Goal: Check status: Check status

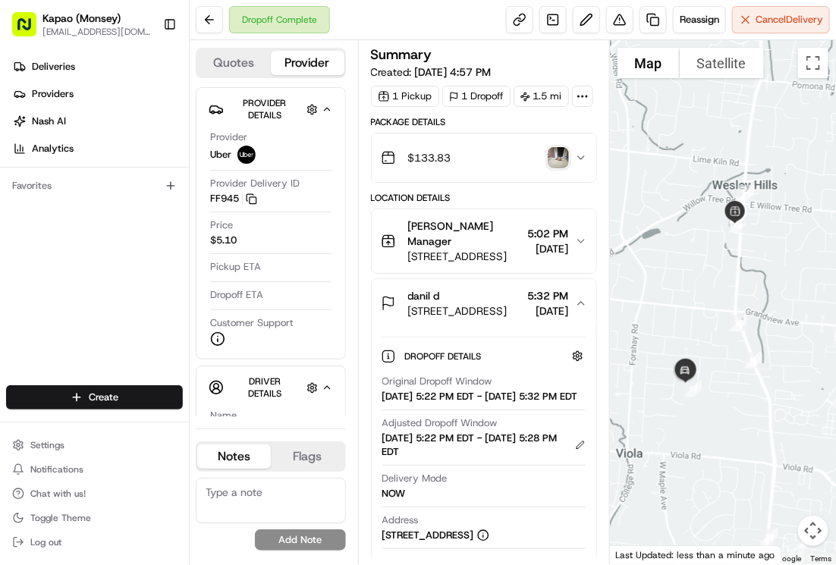
click at [490, 433] on div "Original Dropoff Window [DATE] 5:22 PM EDT - [DATE] 5:32 PM EDT Adjusted Dropof…" at bounding box center [484, 523] width 206 height 308
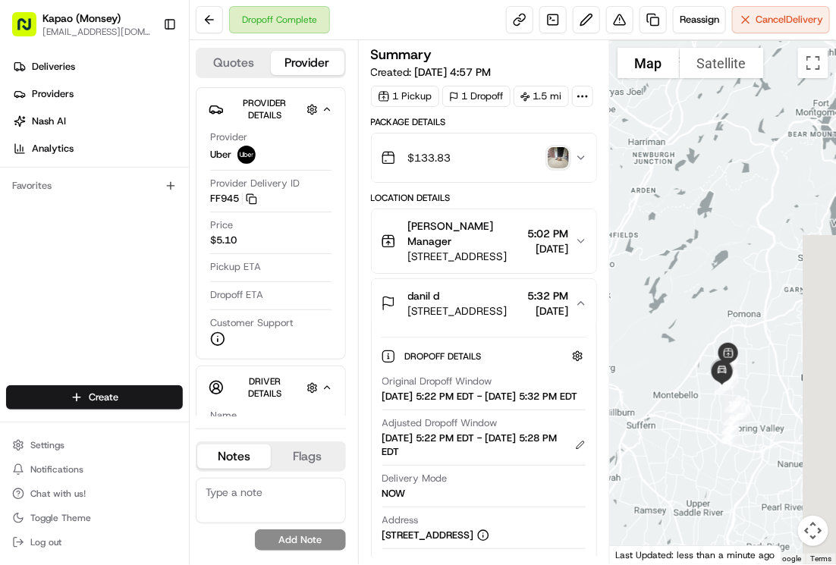
drag, startPoint x: 774, startPoint y: 303, endPoint x: 695, endPoint y: 346, distance: 90.0
click at [695, 346] on div at bounding box center [723, 302] width 226 height 524
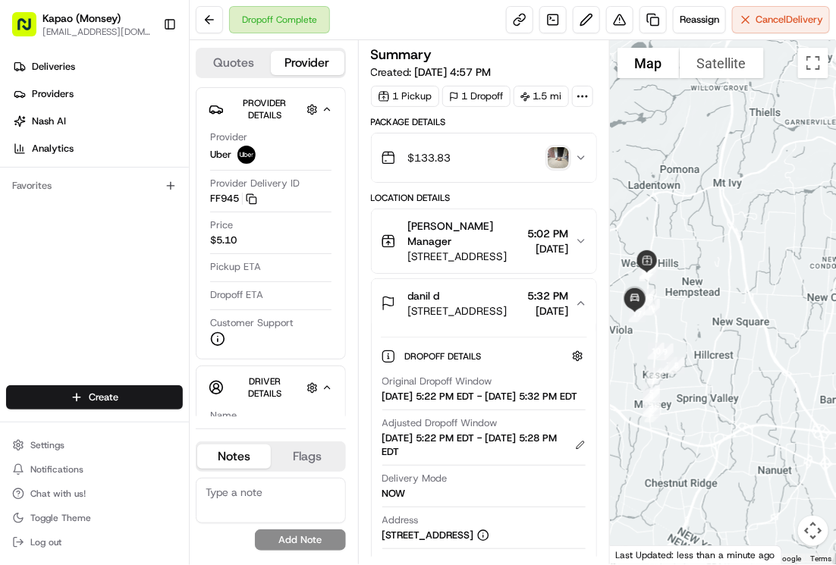
drag, startPoint x: 656, startPoint y: 376, endPoint x: 784, endPoint y: 281, distance: 160.0
click at [780, 283] on div at bounding box center [723, 302] width 226 height 524
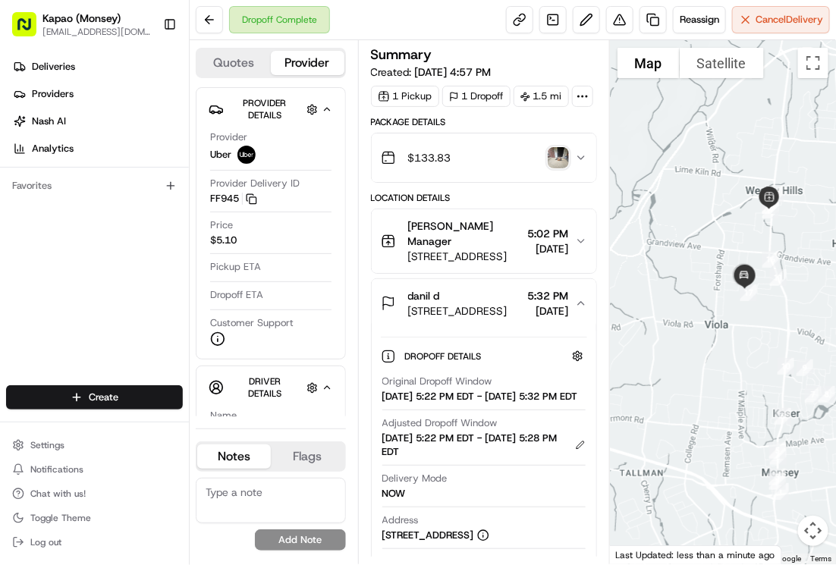
drag, startPoint x: 723, startPoint y: 301, endPoint x: 676, endPoint y: 383, distance: 94.8
click at [677, 383] on div at bounding box center [723, 302] width 226 height 524
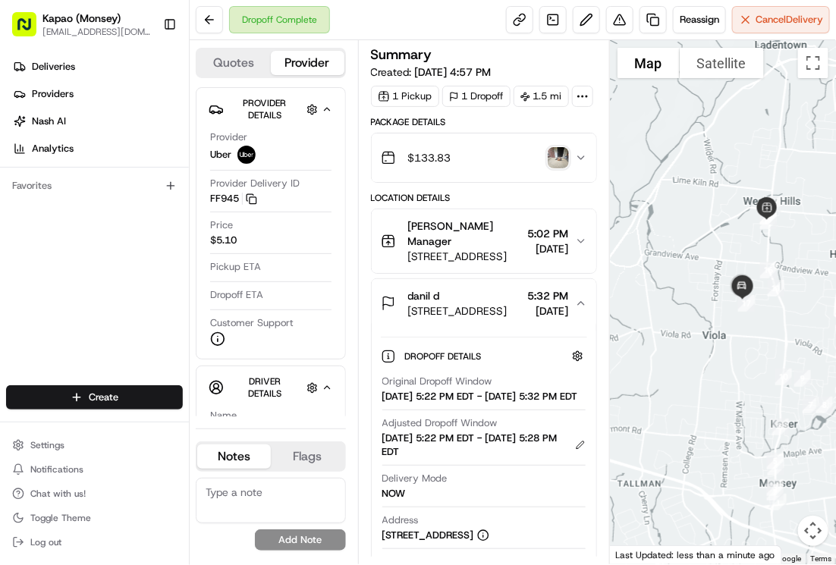
click at [565, 169] on img "button" at bounding box center [558, 157] width 21 height 21
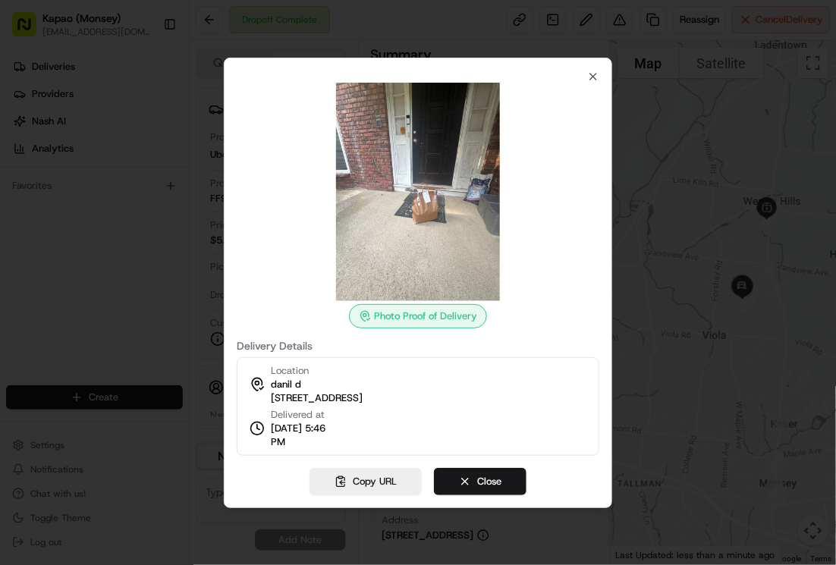
click at [551, 184] on div at bounding box center [418, 192] width 363 height 219
click at [480, 474] on button "Close" at bounding box center [480, 481] width 93 height 27
